Goal: Information Seeking & Learning: Learn about a topic

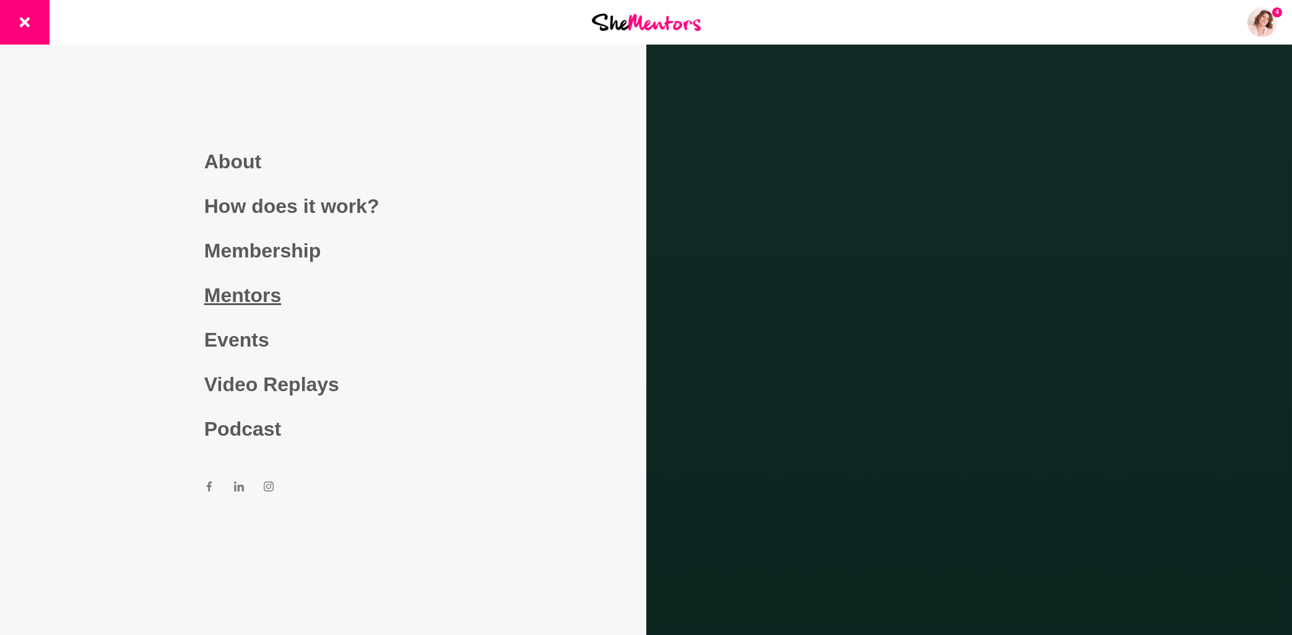
click at [257, 298] on link "Mentors" at bounding box center [323, 295] width 238 height 45
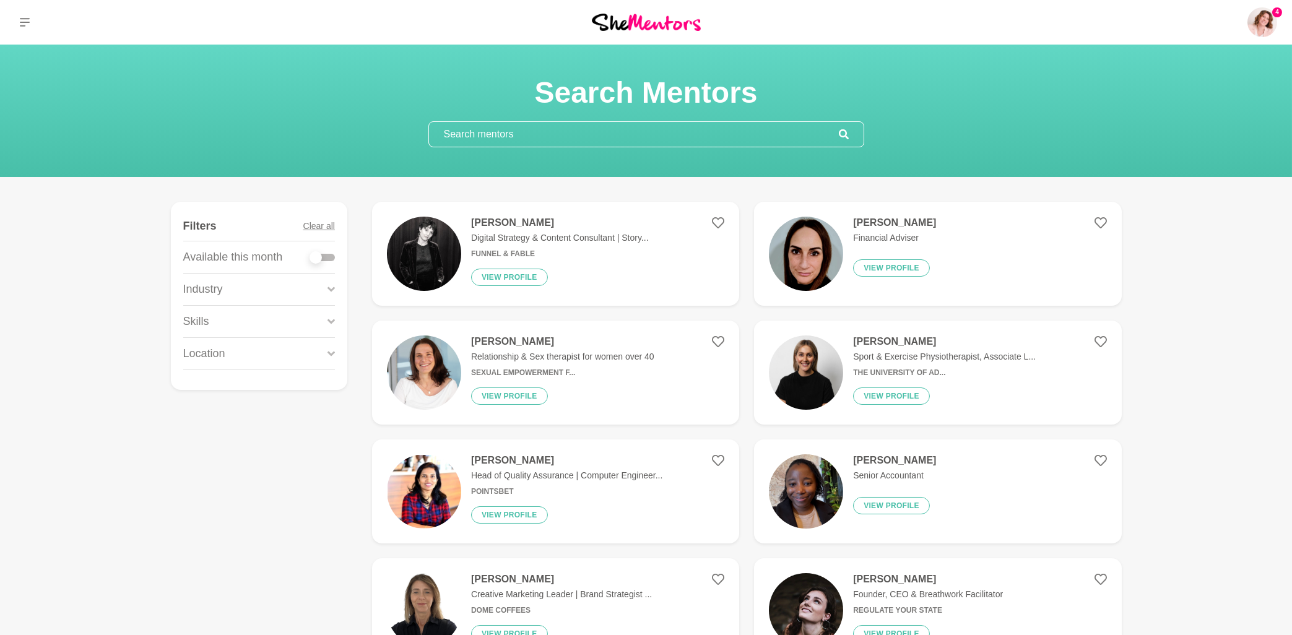
click at [675, 129] on input "text" at bounding box center [634, 134] width 410 height 25
paste input "[PERSON_NAME]"
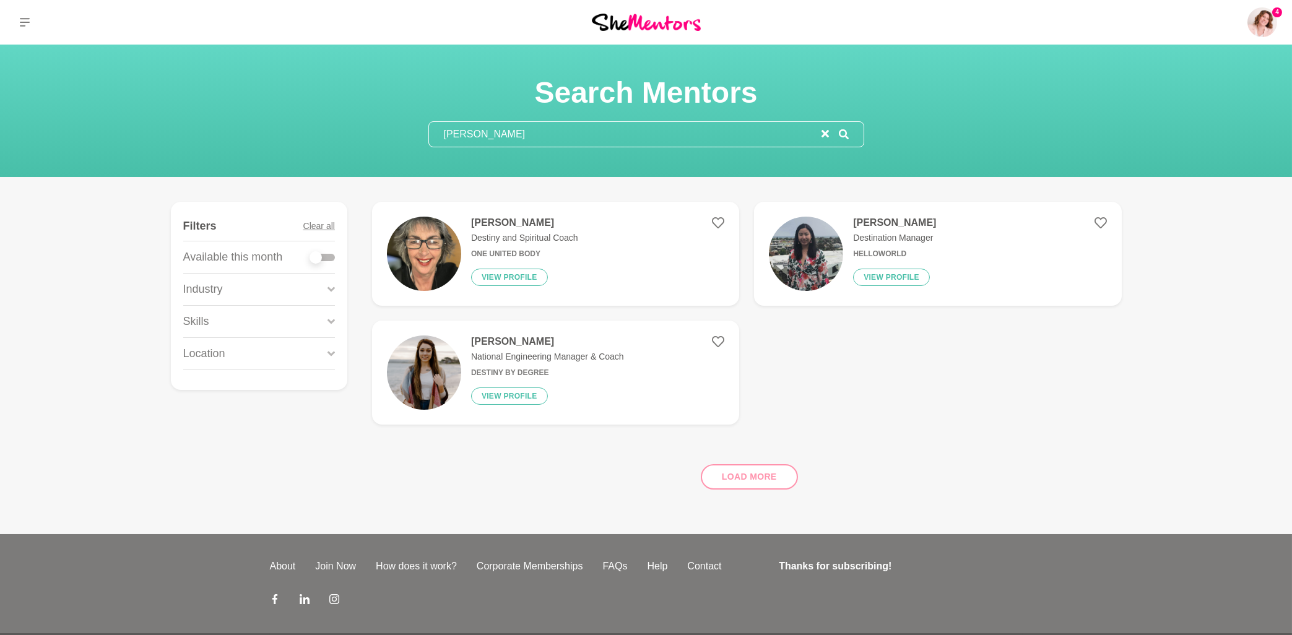
drag, startPoint x: 473, startPoint y: 134, endPoint x: 530, endPoint y: 131, distance: 56.4
click at [530, 131] on input "[PERSON_NAME]" at bounding box center [625, 134] width 392 height 25
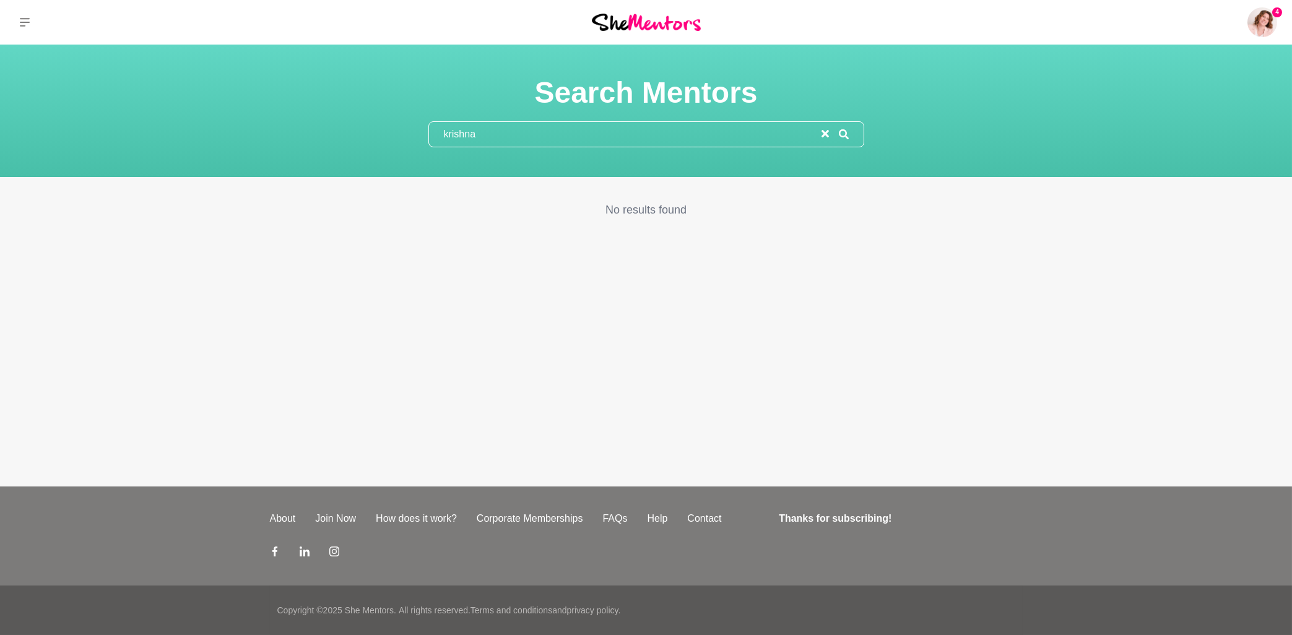
drag, startPoint x: 478, startPoint y: 132, endPoint x: 443, endPoint y: 140, distance: 36.2
click at [443, 140] on input "krishna" at bounding box center [625, 134] width 392 height 25
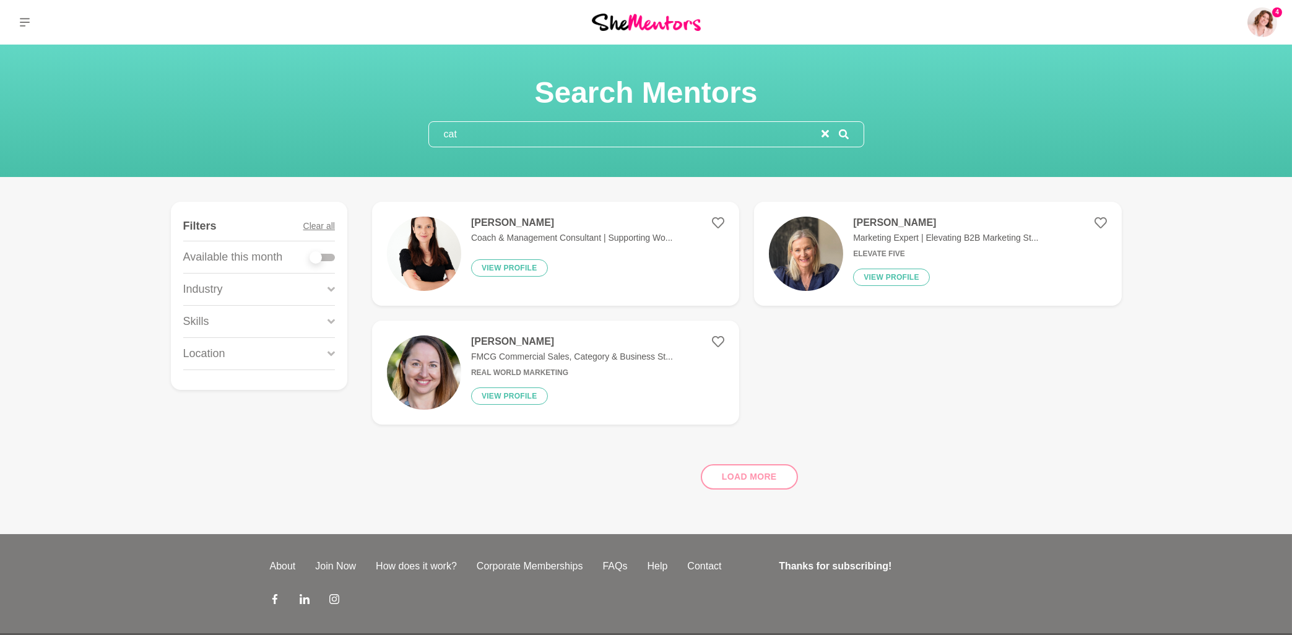
type input "cat"
click at [522, 221] on h4 "[PERSON_NAME]" at bounding box center [572, 223] width 202 height 12
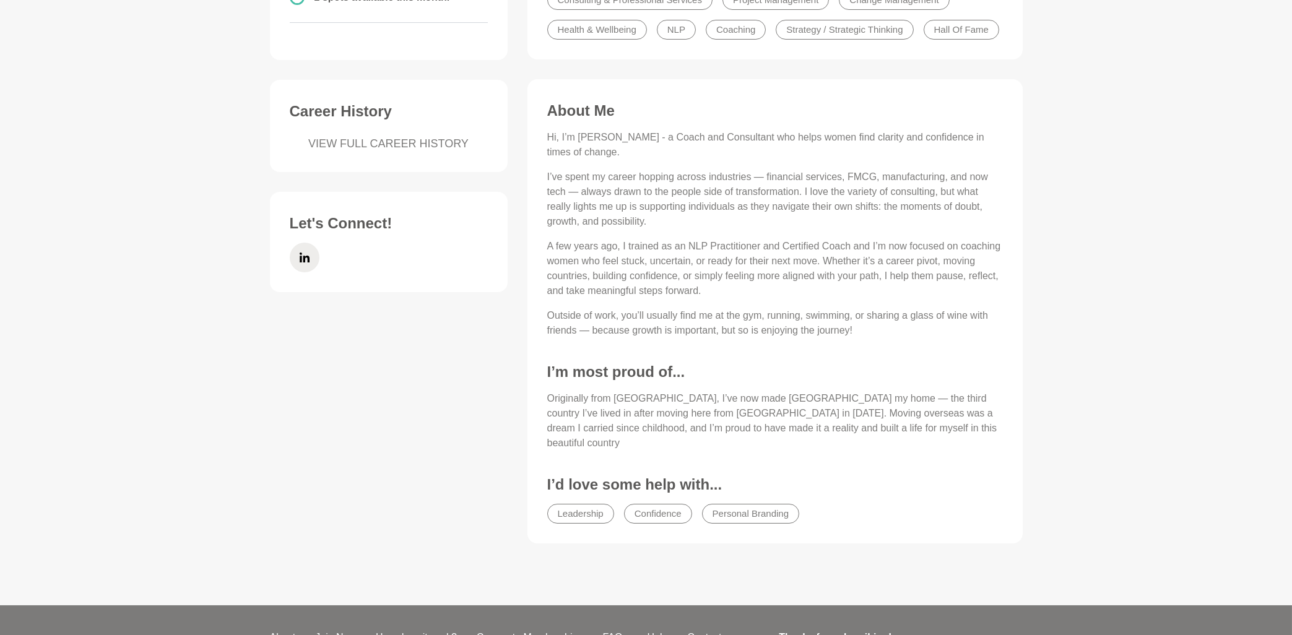
scroll to position [398, 0]
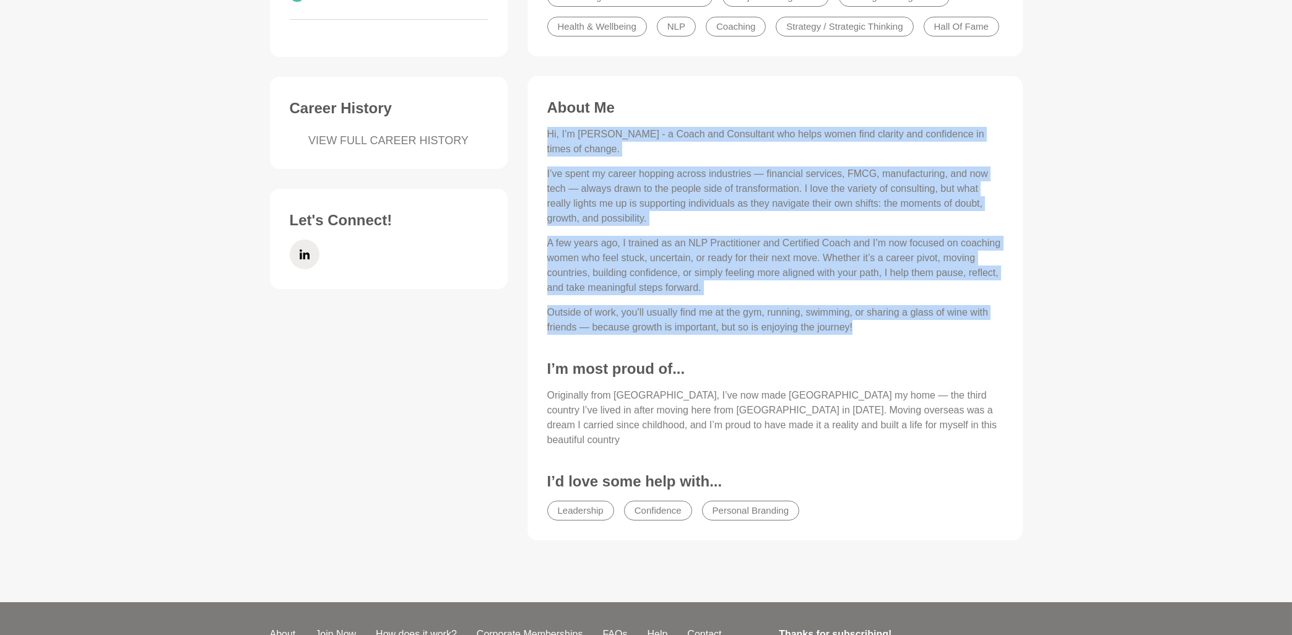
drag, startPoint x: 869, startPoint y: 328, endPoint x: 544, endPoint y: 137, distance: 377.0
click at [544, 137] on div "About Me Hi, I’m [PERSON_NAME] - a Coach and Consultant who helps women find cl…" at bounding box center [775, 313] width 470 height 430
copy div "Hi, I’m [PERSON_NAME] - a Coach and Consultant who helps women find clarity and…"
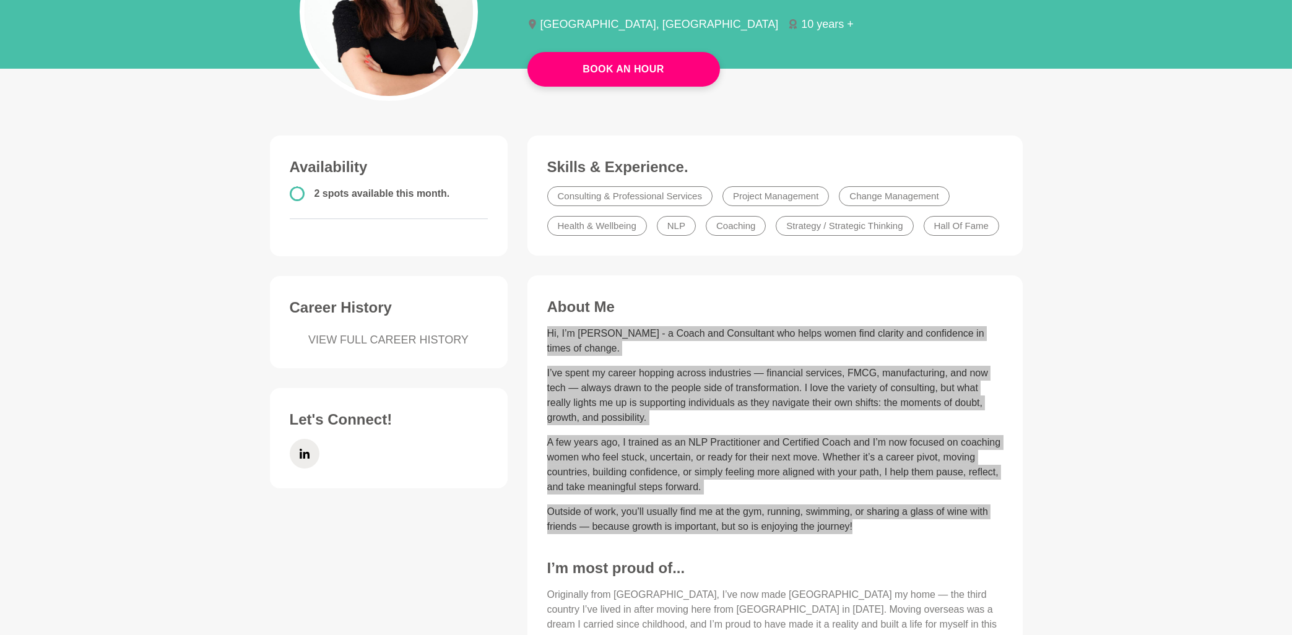
scroll to position [0, 0]
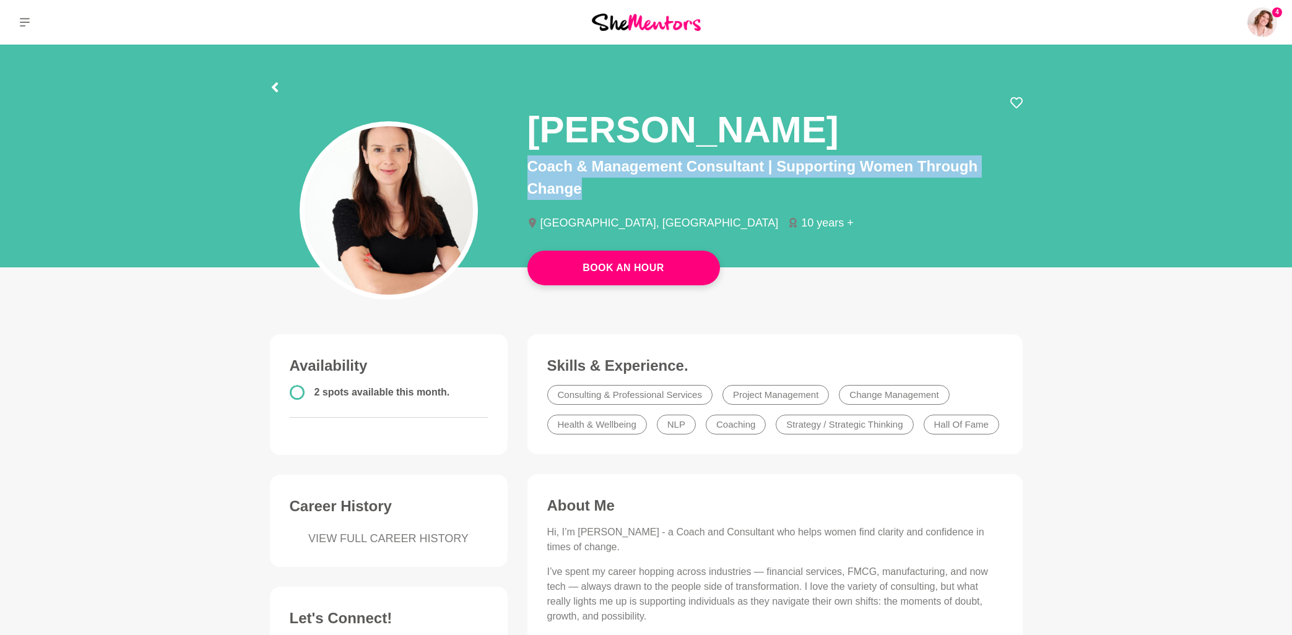
drag, startPoint x: 530, startPoint y: 164, endPoint x: 594, endPoint y: 188, distance: 67.9
click at [594, 188] on p "Coach & Management Consultant | Supporting Women Through Change" at bounding box center [774, 177] width 495 height 45
copy p "Coach & Management Consultant | Supporting Women Through Change"
